Goal: Find specific page/section: Find specific page/section

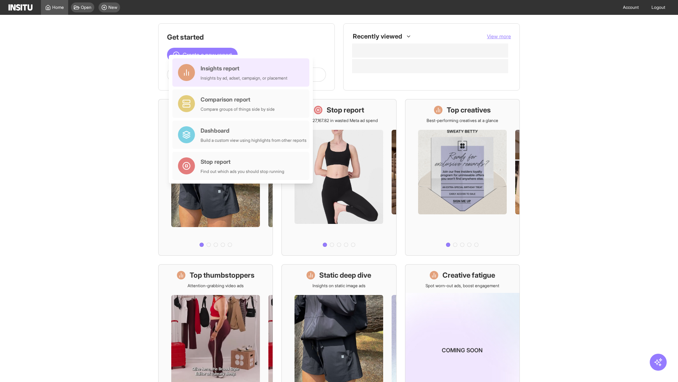
click at [243, 72] on div "Insights report Insights by ad, adset, campaign, or placement" at bounding box center [244, 72] width 87 height 17
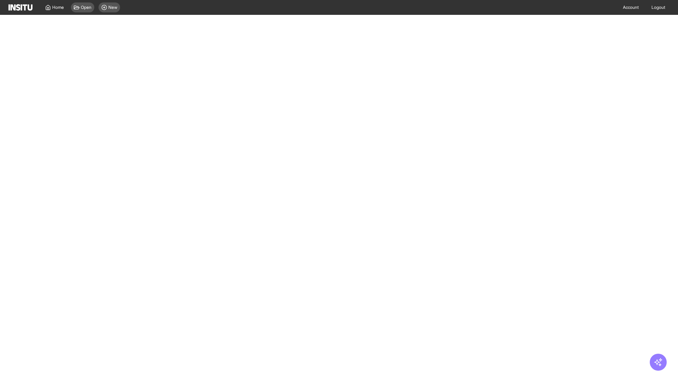
select select "**"
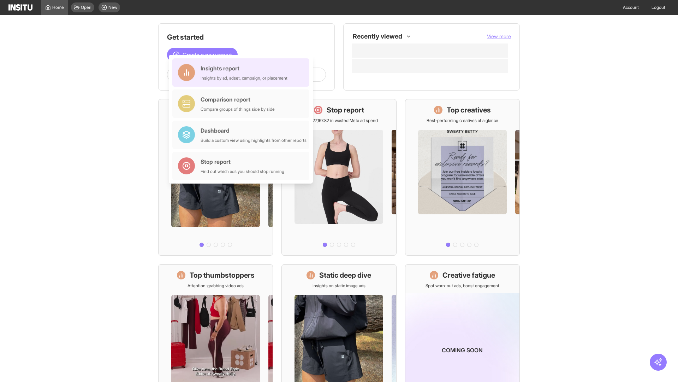
click at [243, 72] on div "Insights report Insights by ad, adset, campaign, or placement" at bounding box center [244, 72] width 87 height 17
